Goal: Navigation & Orientation: Find specific page/section

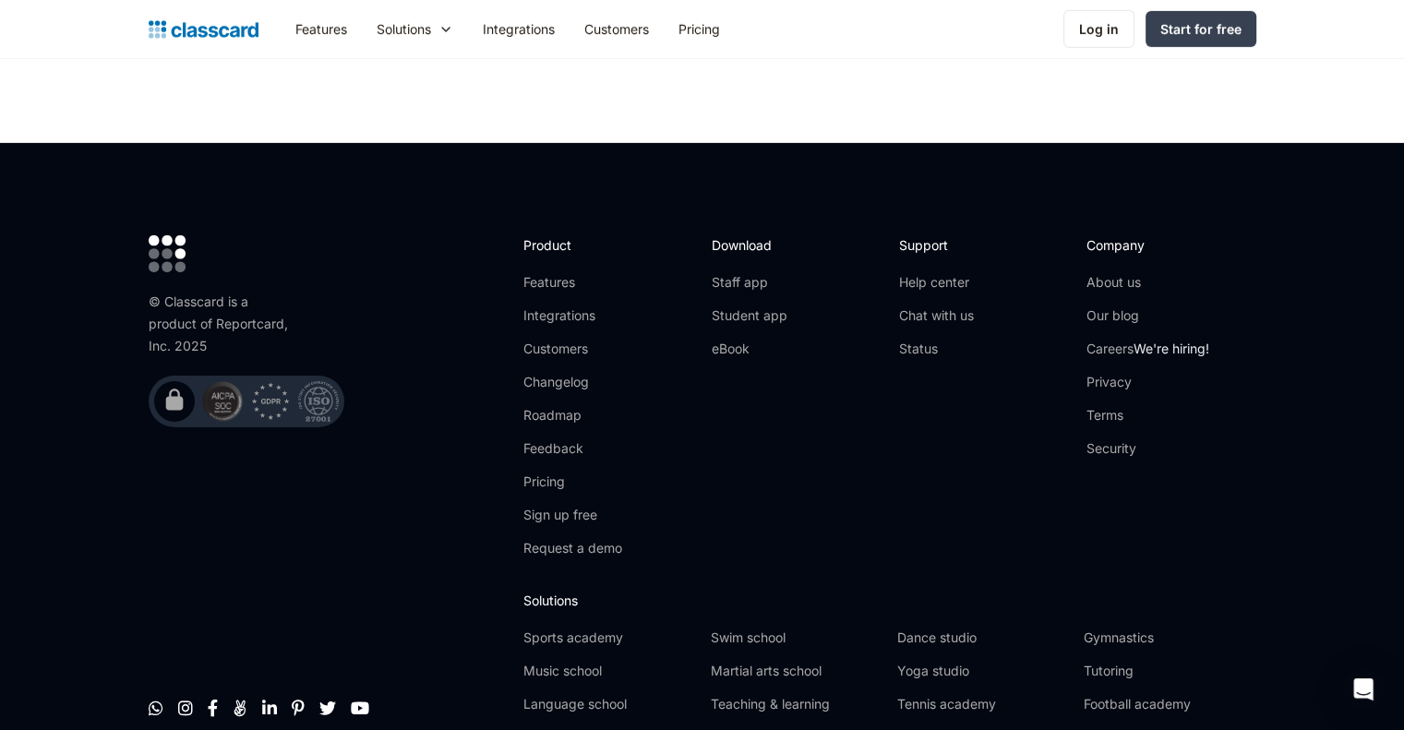
scroll to position [6050, 0]
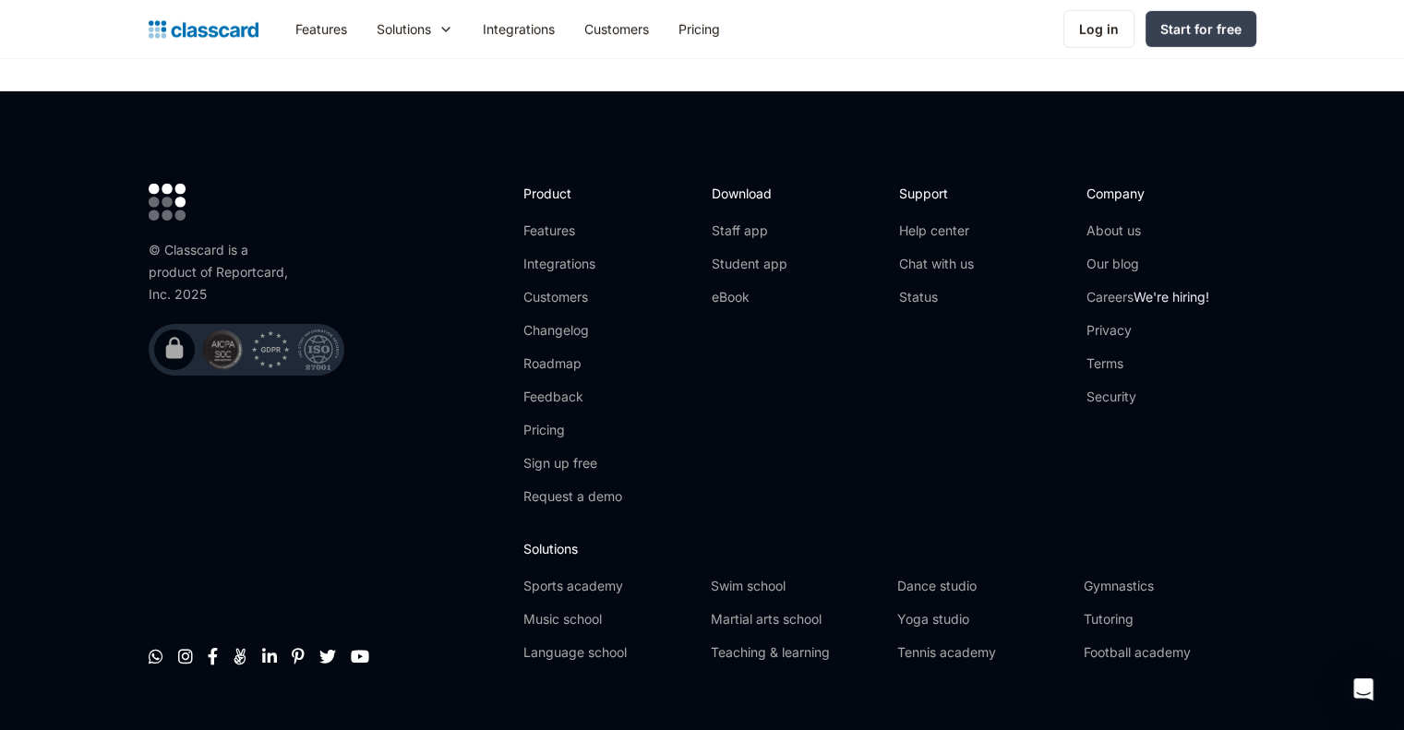
click at [1045, 435] on div "Support Help center Chat with us Status" at bounding box center [983, 352] width 169 height 337
click at [1104, 354] on link "Terms" at bounding box center [1147, 363] width 123 height 18
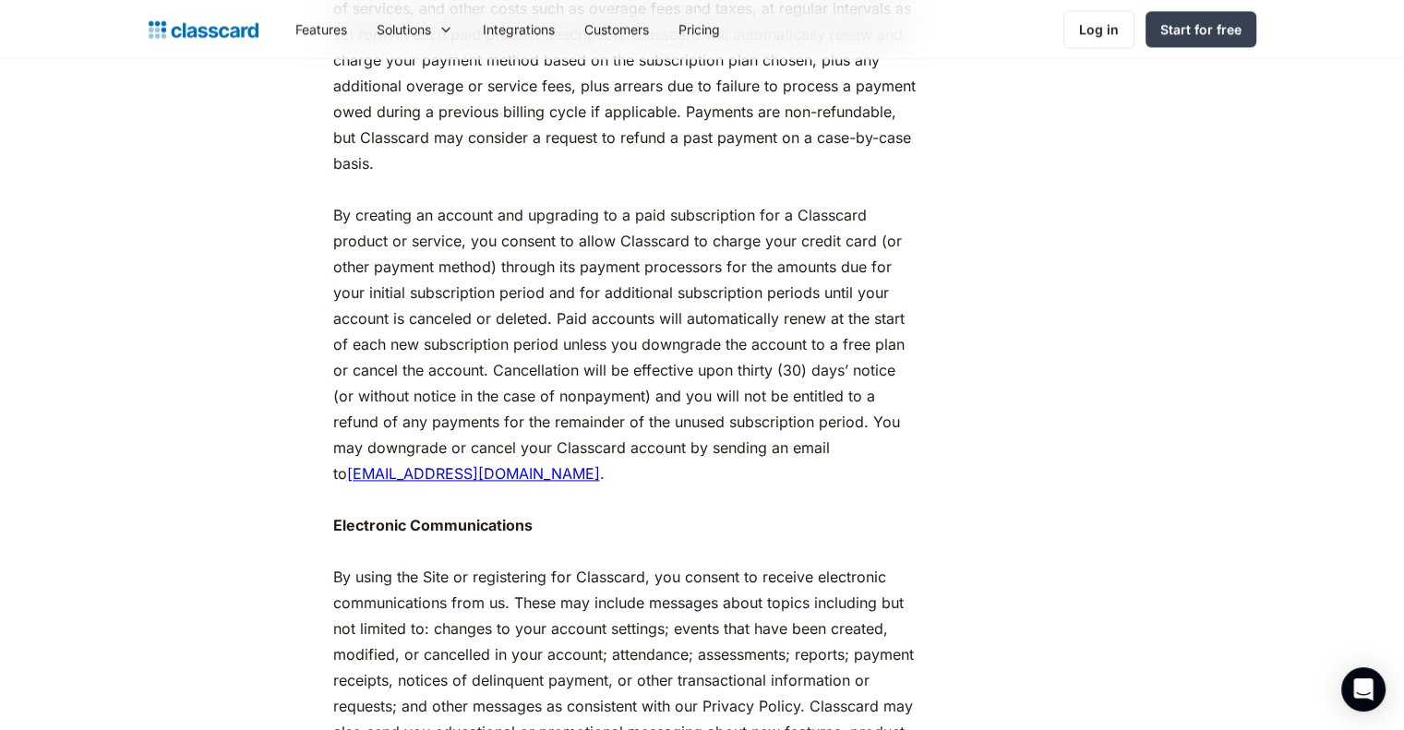
scroll to position [2399, 0]
